Goal: Information Seeking & Learning: Learn about a topic

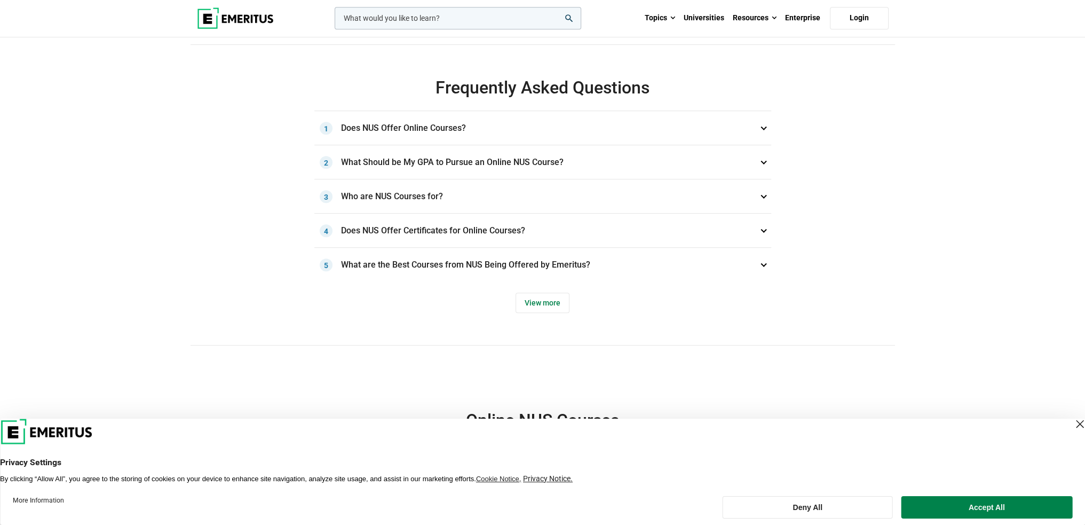
scroll to position [587, 0]
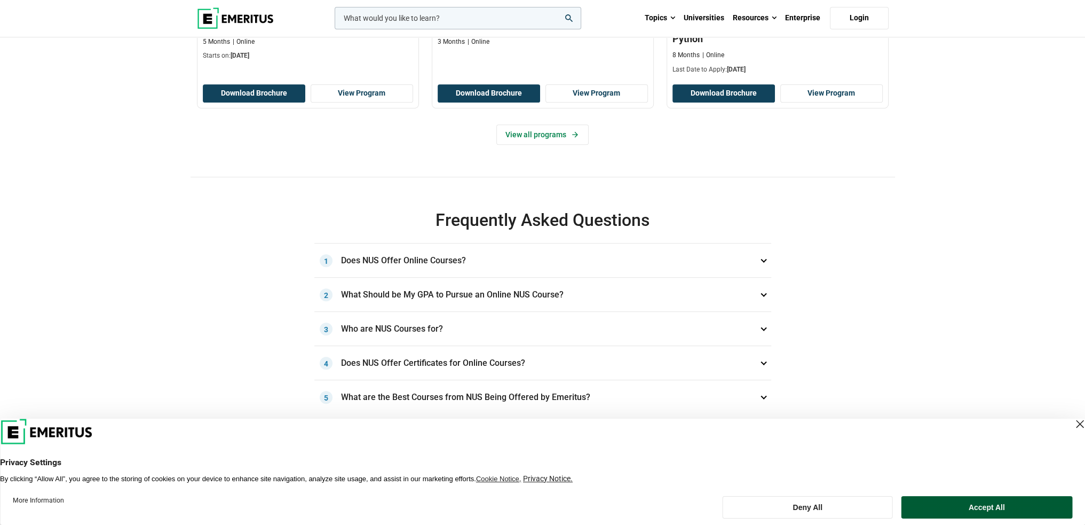
click at [943, 505] on button "Accept All" at bounding box center [986, 507] width 171 height 22
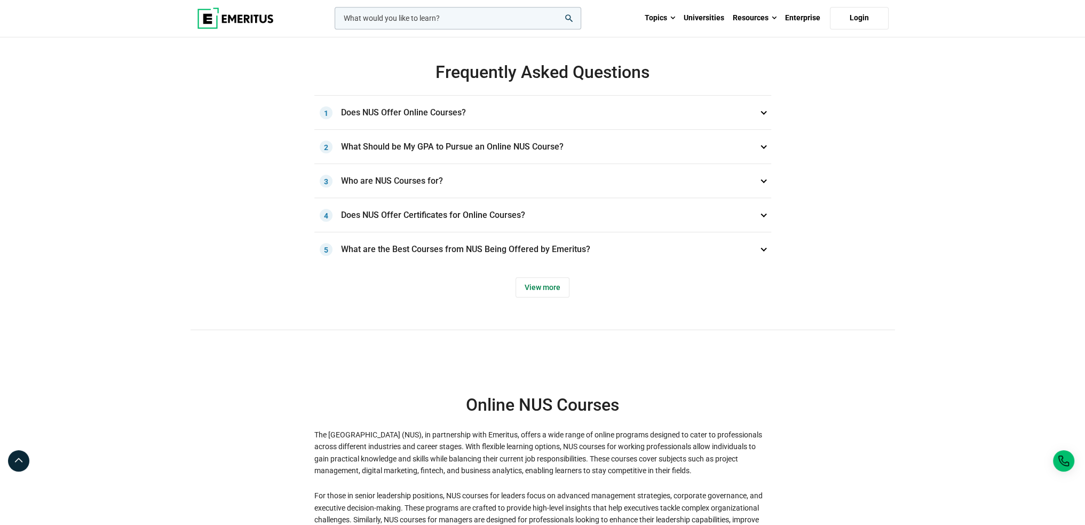
scroll to position [747, 0]
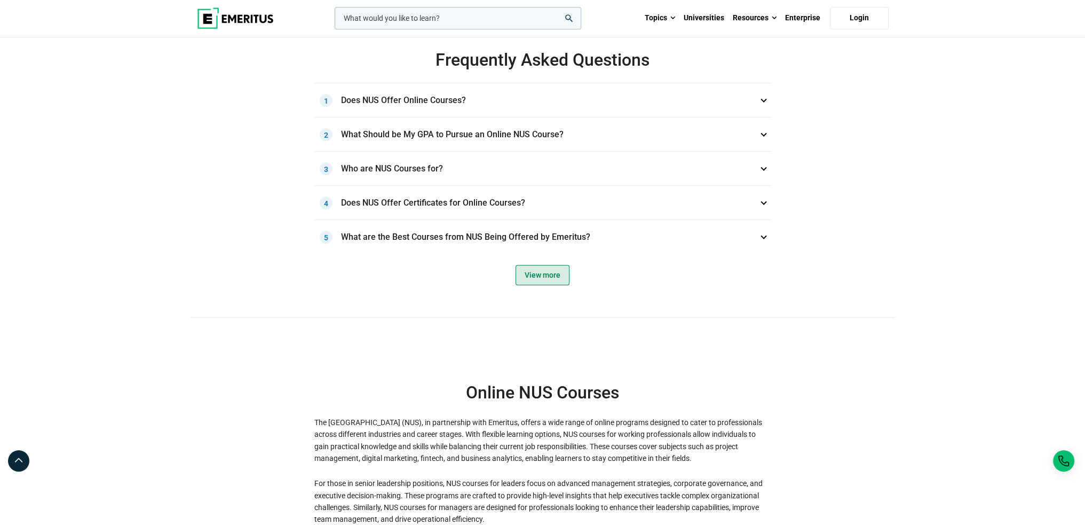
click at [539, 285] on span "View more" at bounding box center [542, 275] width 54 height 20
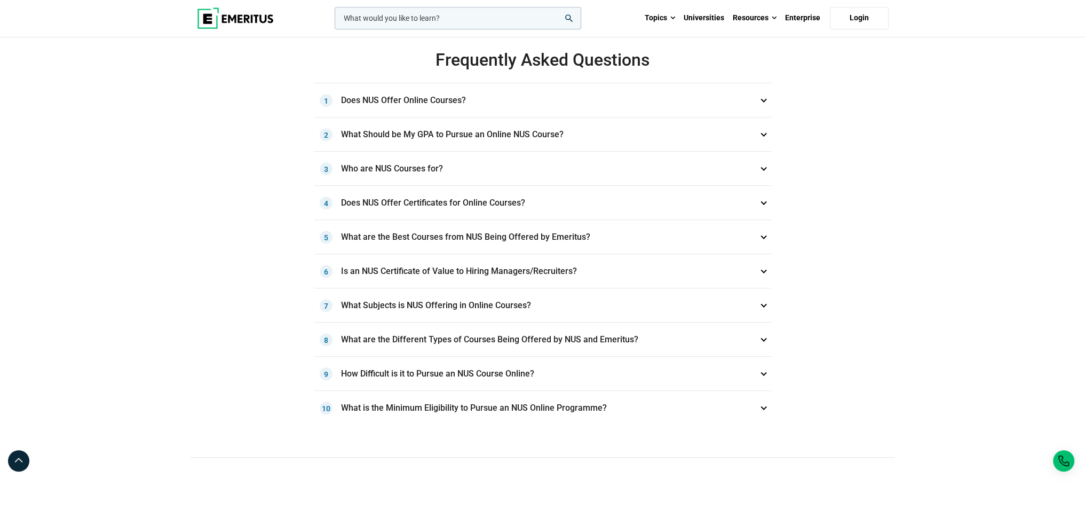
click at [376, 254] on h3 "What are the Best Courses from NUS Being Offered by Emeritus? 5" at bounding box center [542, 237] width 457 height 34
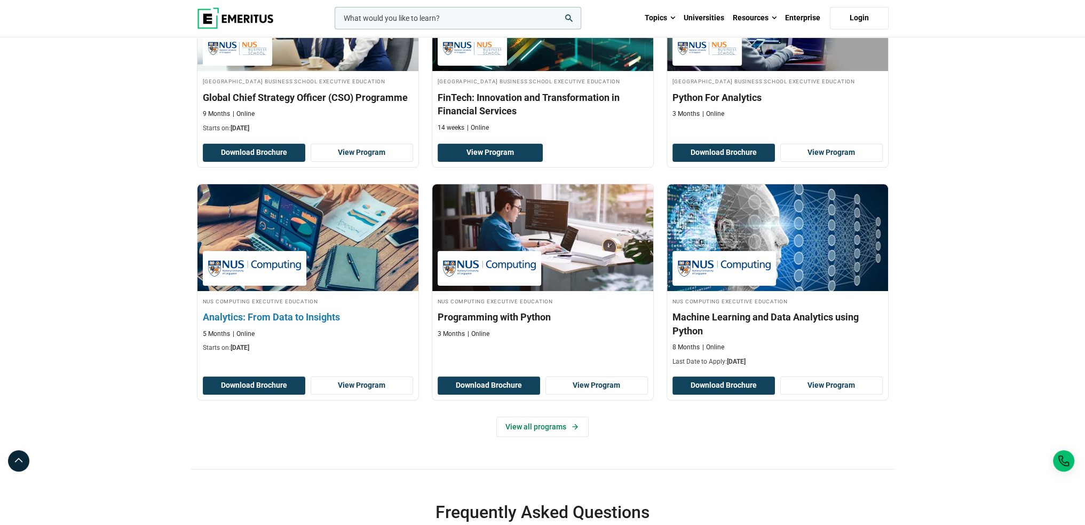
scroll to position [320, 0]
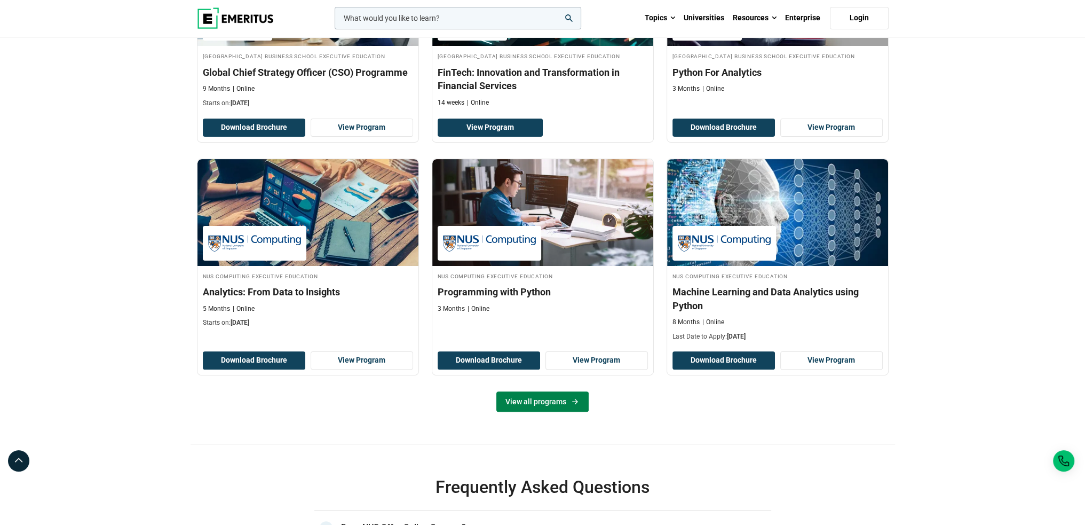
click at [534, 411] on link "View all programs" at bounding box center [542, 401] width 92 height 20
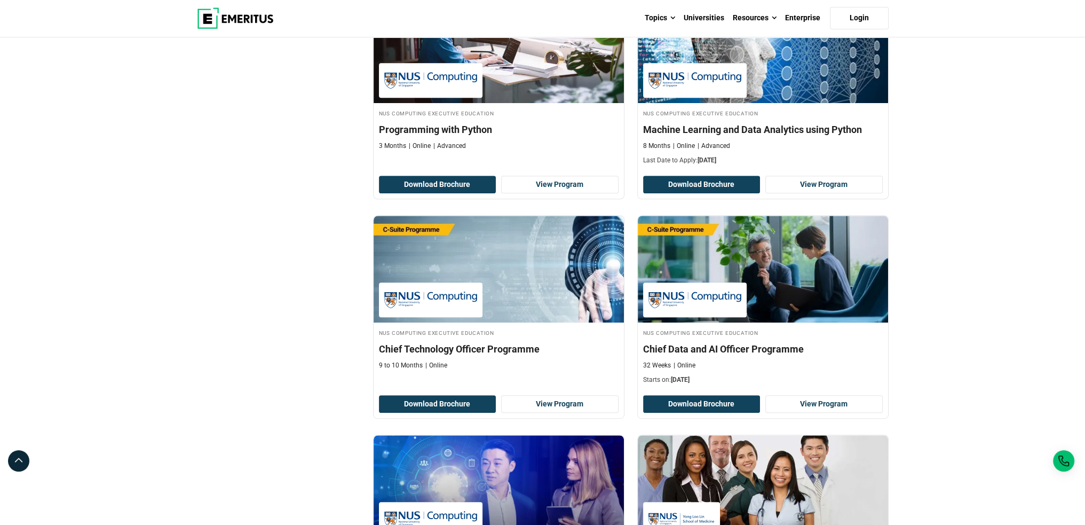
scroll to position [640, 0]
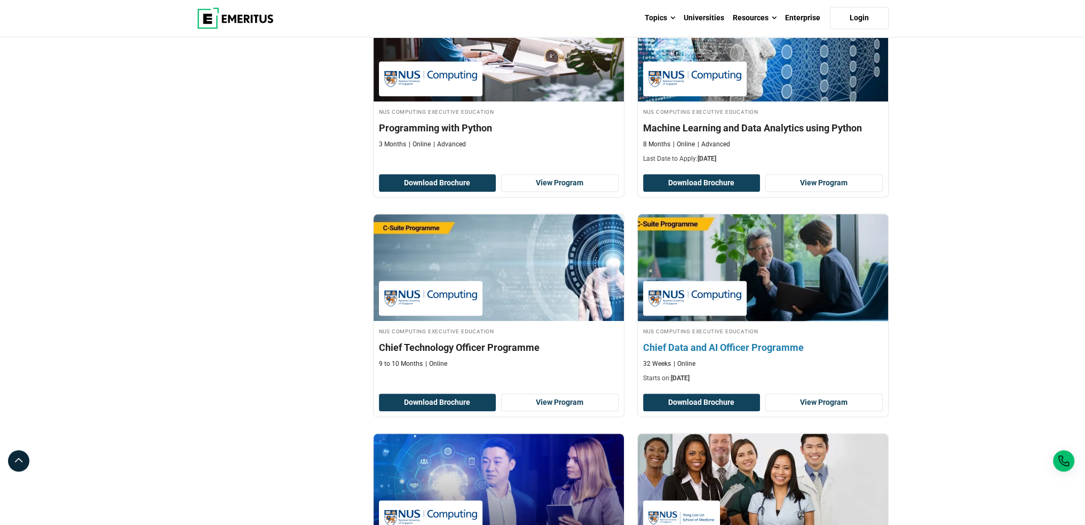
click at [708, 348] on h4 "Chief Data and AI Officer Programme" at bounding box center [763, 346] width 240 height 13
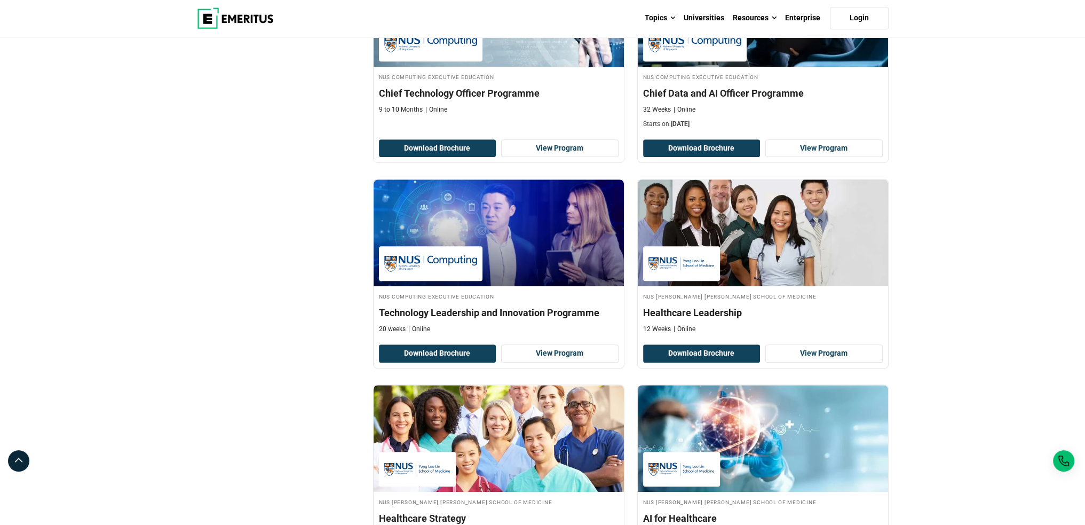
scroll to position [1014, 0]
